Goal: Find contact information: Find contact information

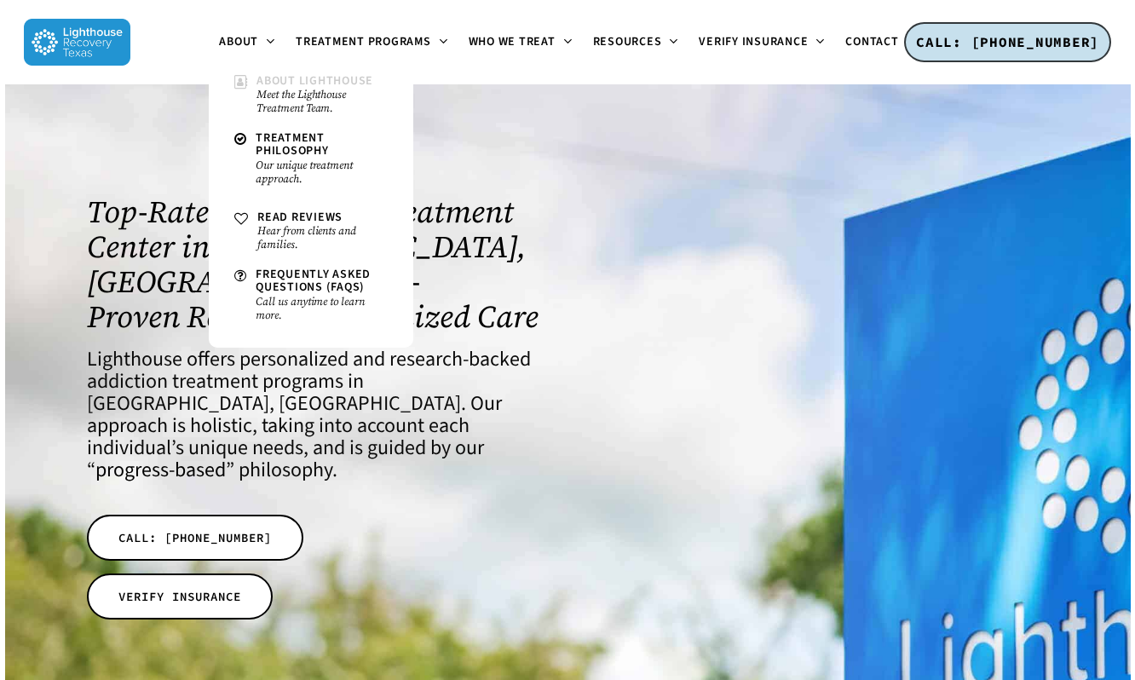
click at [290, 85] on span "About Lighthouse" at bounding box center [314, 80] width 117 height 17
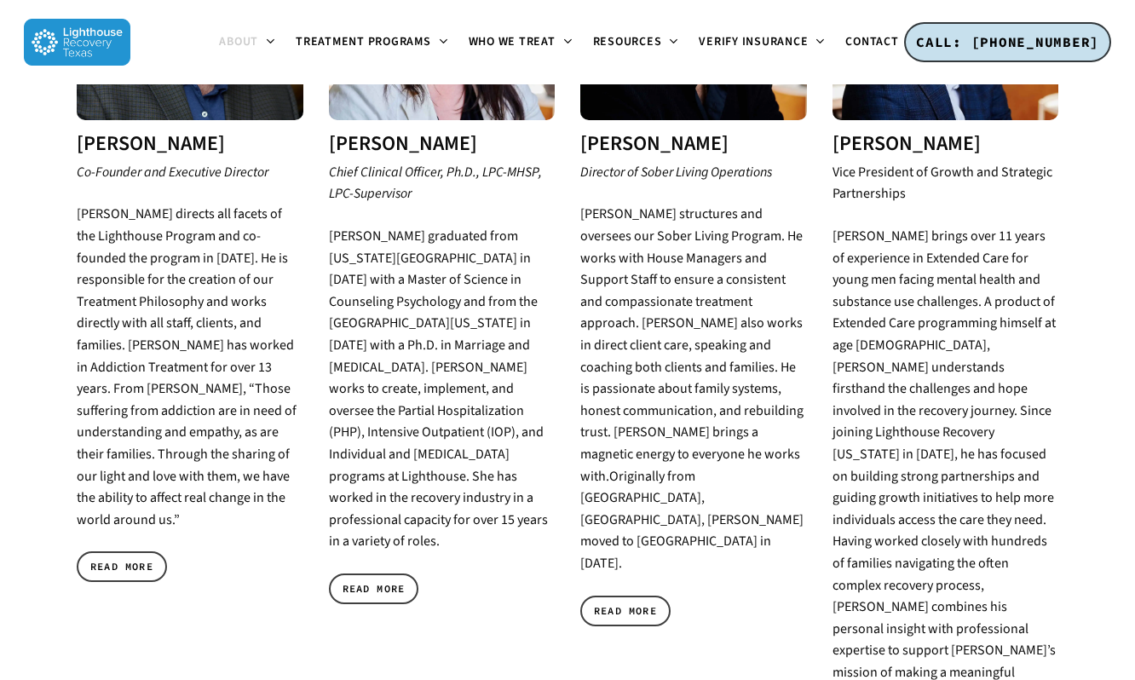
scroll to position [596, 0]
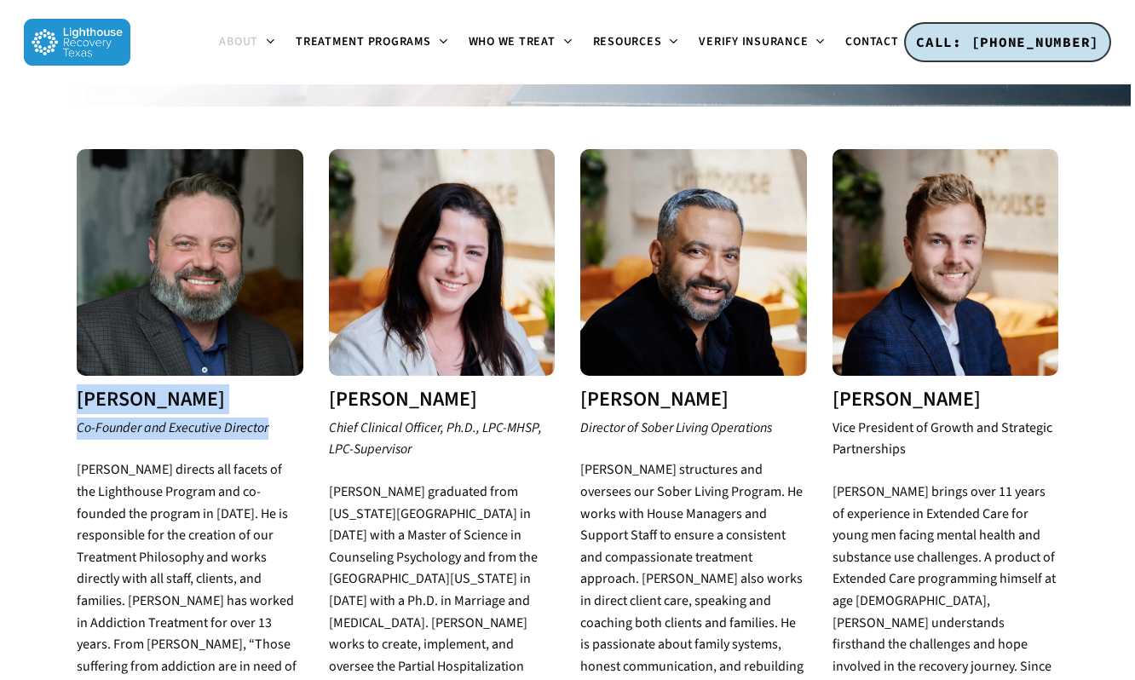
drag, startPoint x: 273, startPoint y: 408, endPoint x: 78, endPoint y: 382, distance: 196.0
click at [78, 382] on div "[PERSON_NAME] Co-Founder and Executive Director [PERSON_NAME] directs all facet…" at bounding box center [190, 501] width 227 height 705
copy div "[PERSON_NAME] Co-Founder and Executive Director"
